Goal: Task Accomplishment & Management: Complete application form

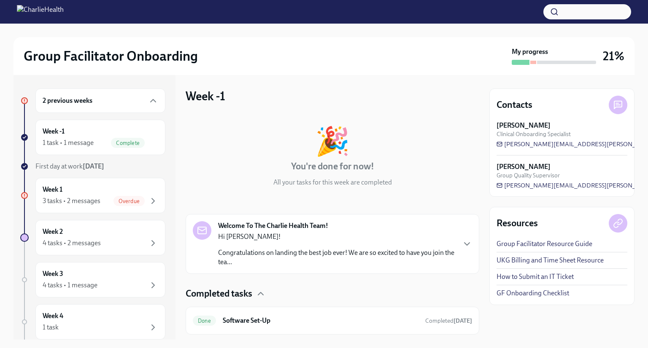
scroll to position [22, 0]
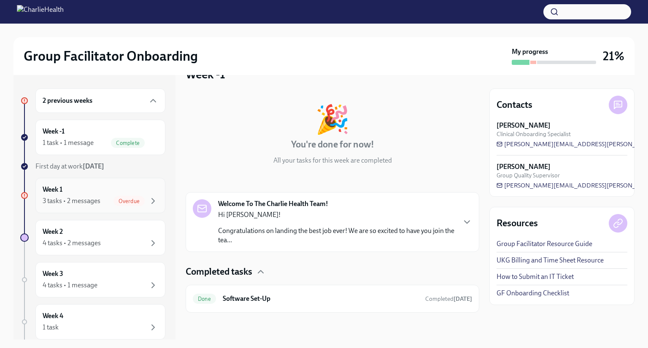
click at [94, 200] on div "3 tasks • 2 messages" at bounding box center [72, 200] width 58 height 9
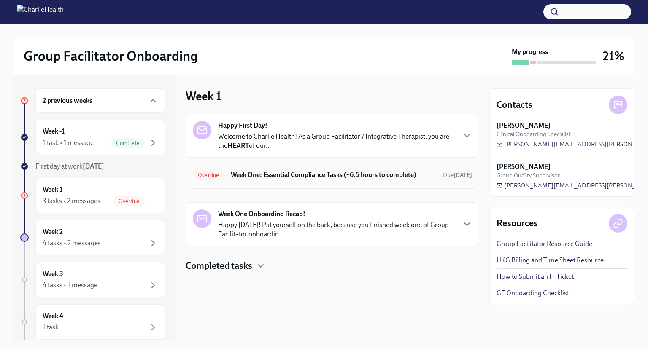
click at [425, 178] on h6 "Week One: Essential Compliance Tasks (~6.5 hours to complete)" at bounding box center [333, 174] width 205 height 9
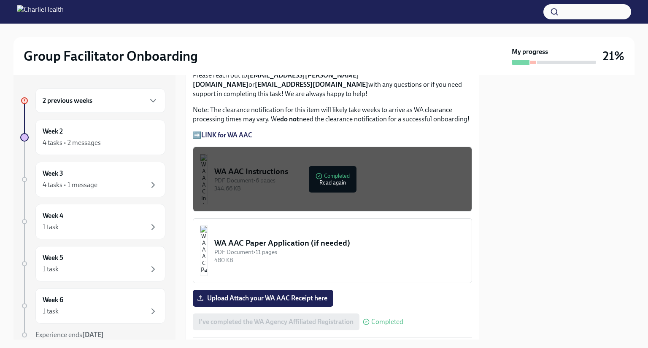
scroll to position [711, 0]
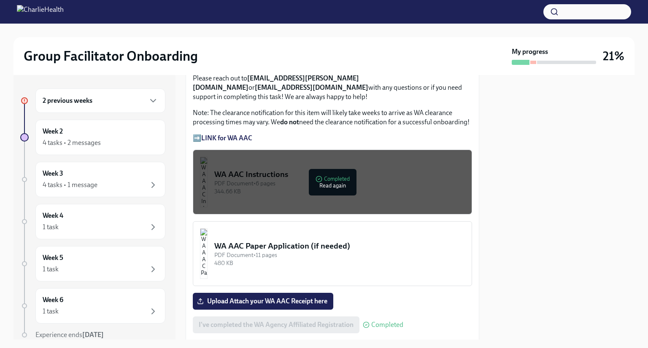
click at [229, 134] on strong "LINK for WA AAC" at bounding box center [226, 138] width 51 height 8
click at [329, 188] on div "344.66 KB" at bounding box center [339, 192] width 250 height 8
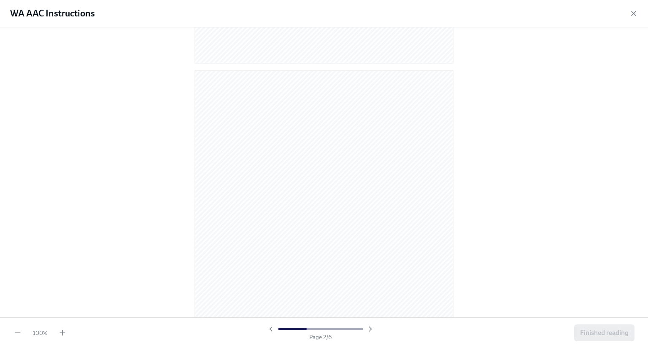
scroll to position [311, 0]
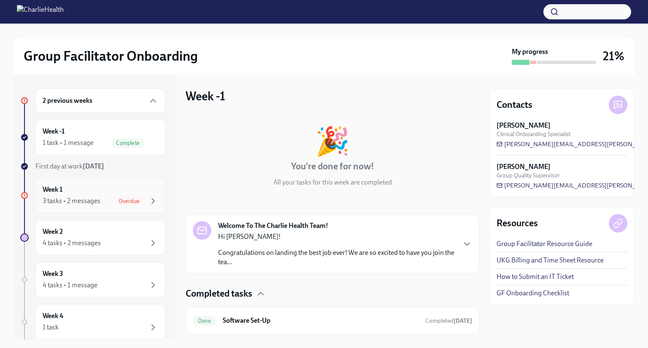
click at [85, 199] on div "3 tasks • 2 messages" at bounding box center [72, 200] width 58 height 9
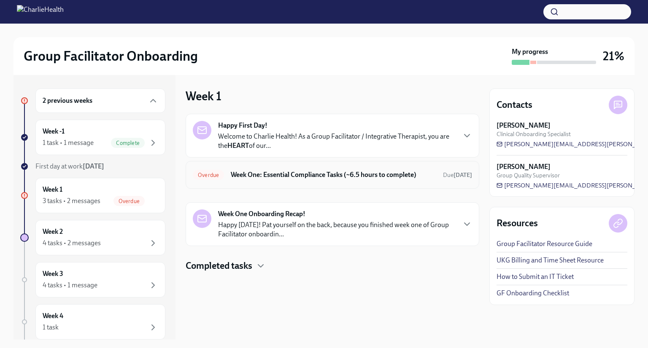
click at [220, 172] on span "Overdue" at bounding box center [208, 175] width 31 height 6
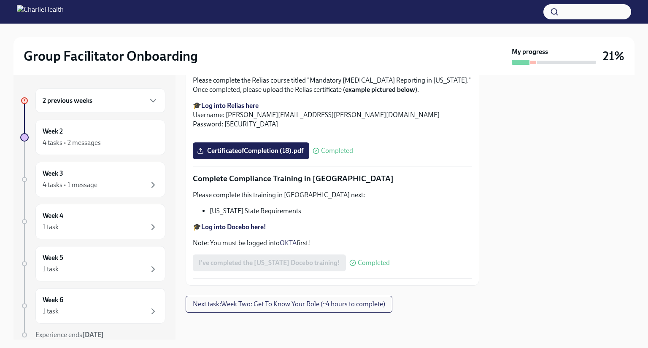
scroll to position [1824, 0]
click at [111, 182] on div "4 tasks • 1 message" at bounding box center [101, 185] width 116 height 10
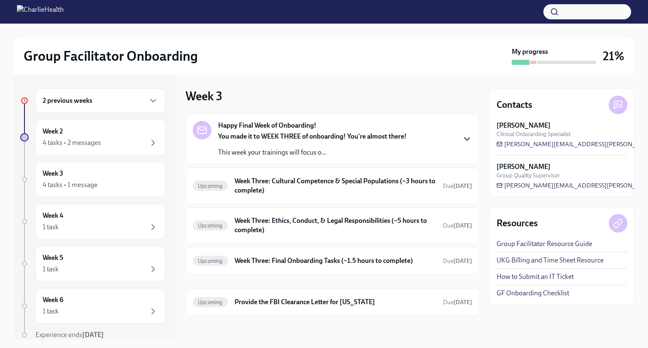
click at [462, 139] on icon "button" at bounding box center [467, 139] width 10 height 10
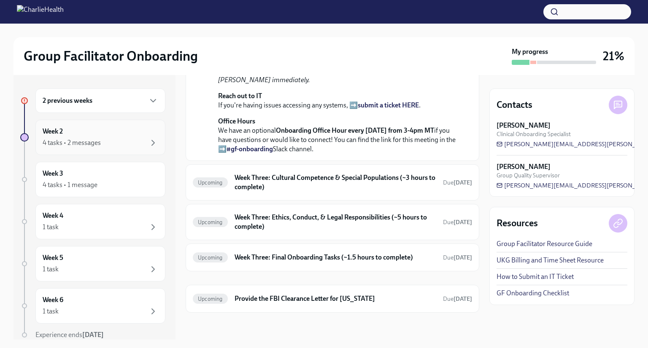
click at [130, 151] on div "Week 2 4 tasks • 2 messages" at bounding box center [100, 137] width 130 height 35
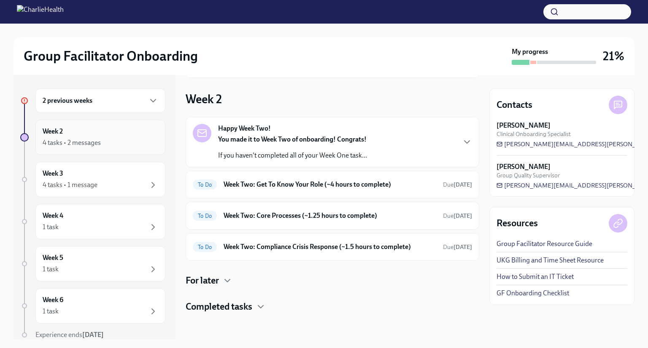
scroll to position [67, 0]
click at [443, 186] on span "Due [DATE]" at bounding box center [457, 185] width 29 height 7
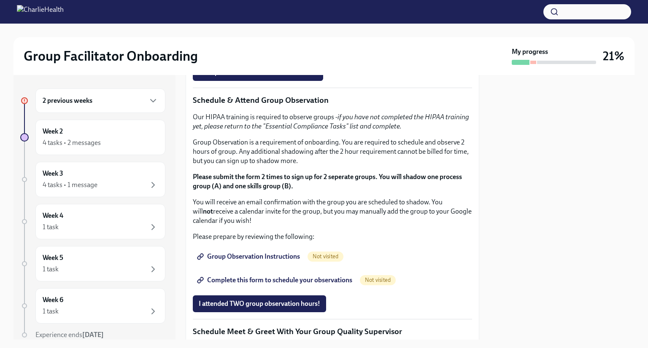
scroll to position [398, 0]
click at [271, 40] on strong "Click here to access your Docebo!" at bounding box center [249, 36] width 97 height 8
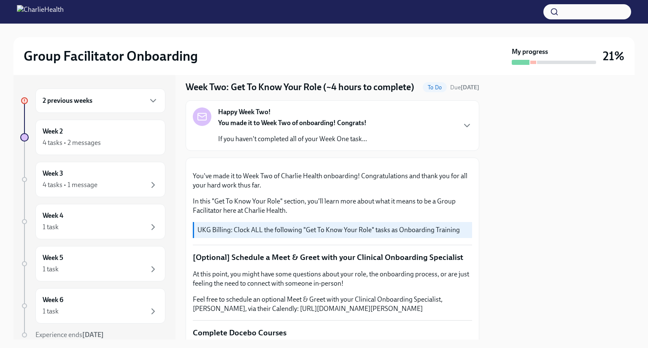
scroll to position [0, 0]
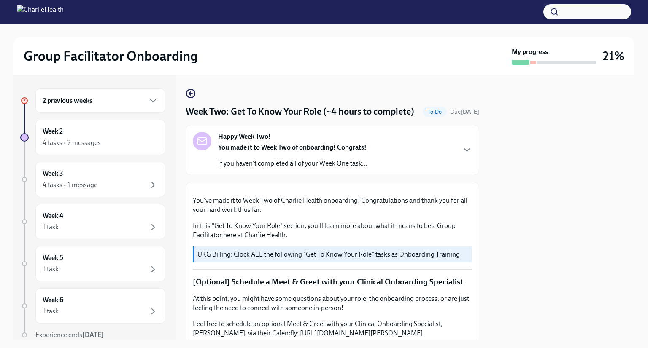
click at [428, 117] on div "To Do" at bounding box center [435, 112] width 24 height 10
click at [425, 115] on span "To Do" at bounding box center [435, 112] width 24 height 6
click at [424, 115] on span "To Do" at bounding box center [435, 112] width 24 height 6
click at [462, 155] on icon "button" at bounding box center [467, 150] width 10 height 10
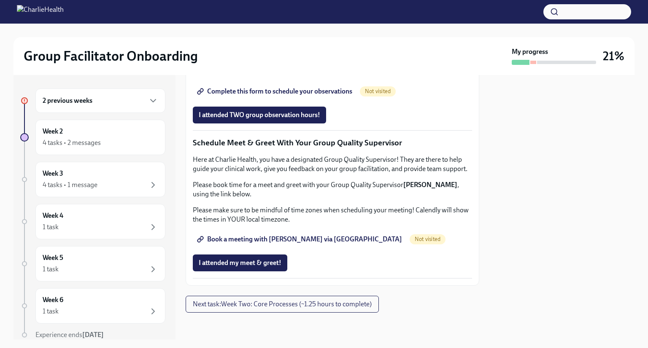
scroll to position [762, 0]
click at [272, 72] on span "Group Observation Instructions" at bounding box center [249, 68] width 101 height 8
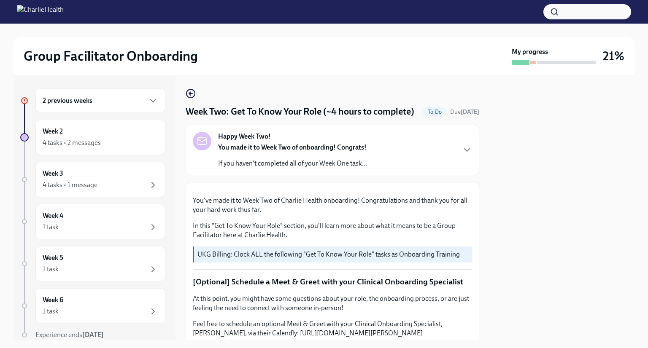
click at [78, 111] on div "2 previous weeks" at bounding box center [100, 101] width 130 height 24
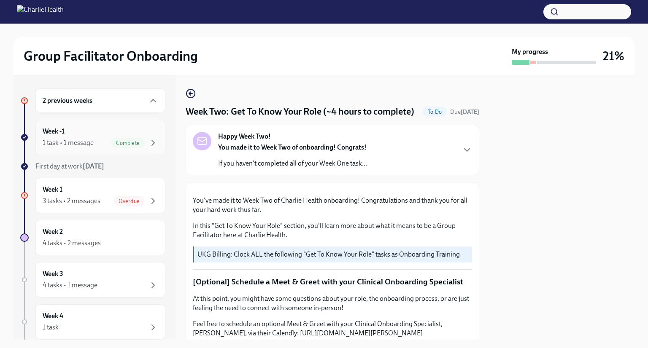
click at [75, 139] on div "1 task • 1 message" at bounding box center [68, 142] width 51 height 9
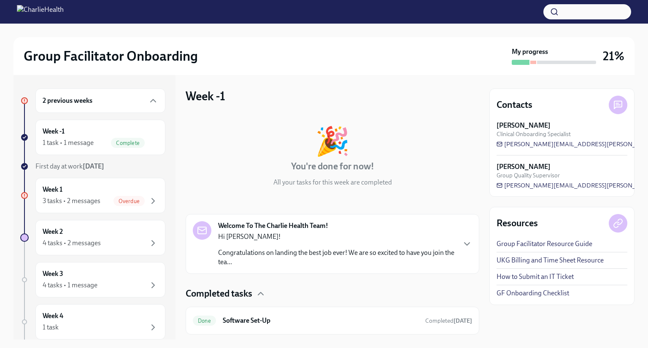
scroll to position [22, 0]
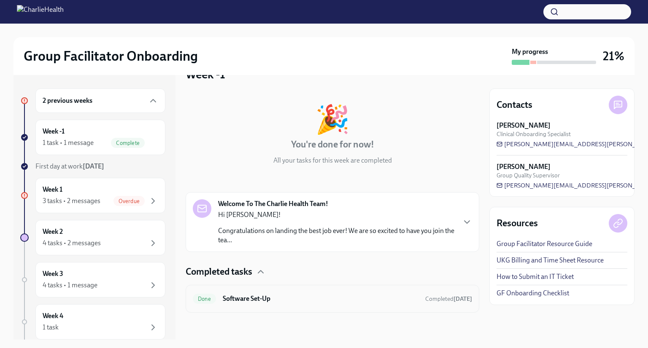
click at [298, 304] on div "Done Software Set-Up Completed [DATE]" at bounding box center [332, 298] width 279 height 13
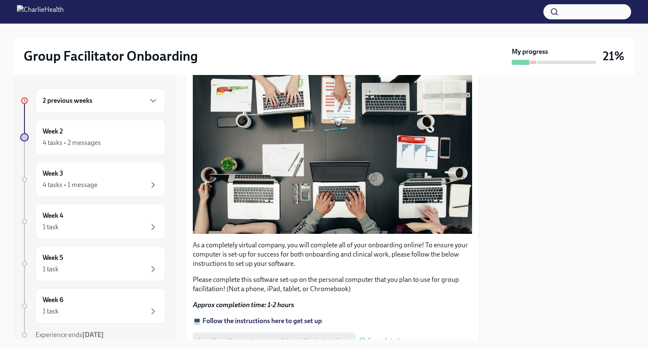
scroll to position [242, 0]
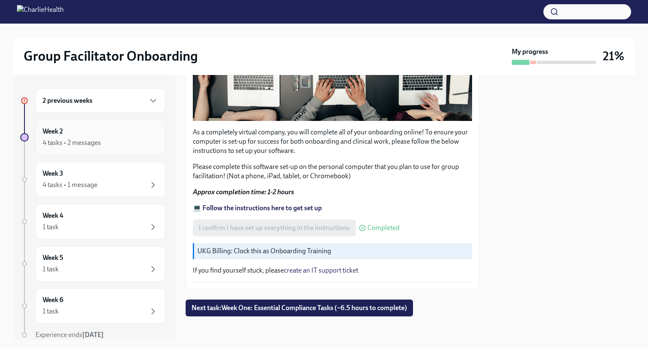
click at [116, 144] on div "4 tasks • 2 messages" at bounding box center [101, 143] width 116 height 10
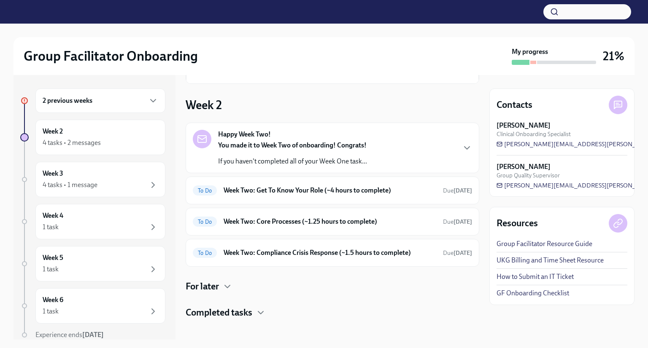
scroll to position [67, 0]
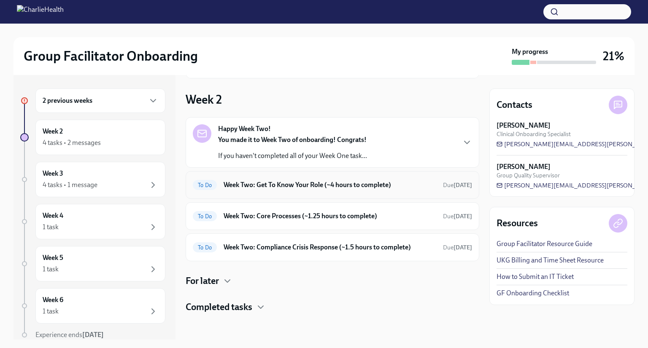
click at [380, 188] on h6 "Week Two: Get To Know Your Role (~4 hours to complete)" at bounding box center [329, 184] width 213 height 9
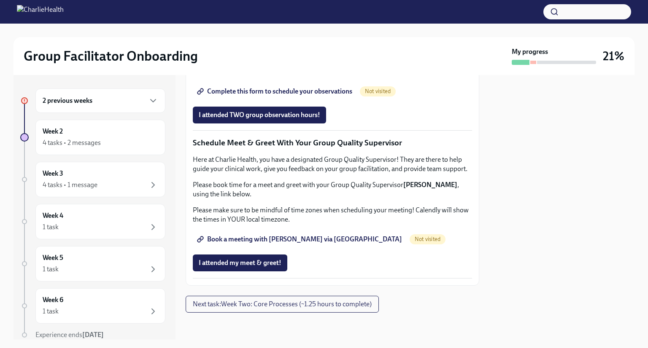
scroll to position [704, 0]
click at [261, 72] on span "Group Observation Instructions" at bounding box center [249, 68] width 101 height 8
click at [319, 100] on link "Complete this form to schedule your observations" at bounding box center [275, 91] width 165 height 17
click at [281, 244] on span "Book a meeting with [PERSON_NAME] via [GEOGRAPHIC_DATA]" at bounding box center [300, 239] width 203 height 8
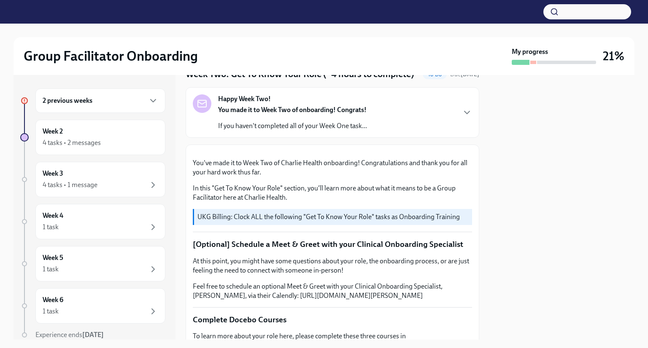
scroll to position [0, 0]
